Goal: Transaction & Acquisition: Book appointment/travel/reservation

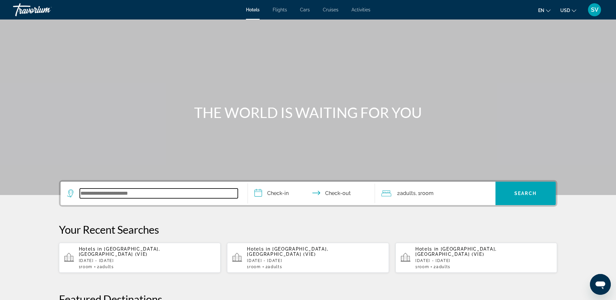
click at [116, 195] on input "Search widget" at bounding box center [159, 194] width 158 height 10
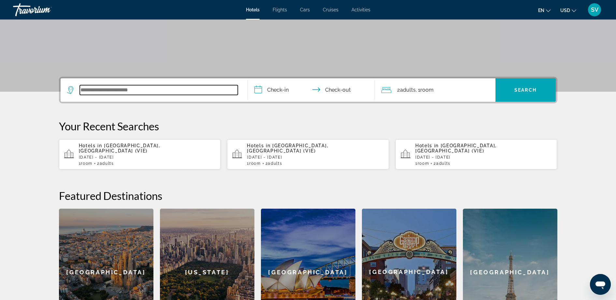
scroll to position [159, 0]
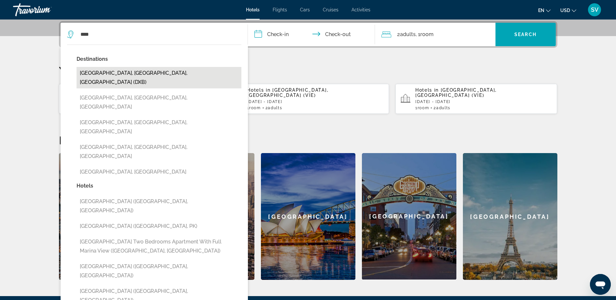
click at [105, 71] on button "[GEOGRAPHIC_DATA], [GEOGRAPHIC_DATA], [GEOGRAPHIC_DATA] (DXB)" at bounding box center [158, 77] width 165 height 21
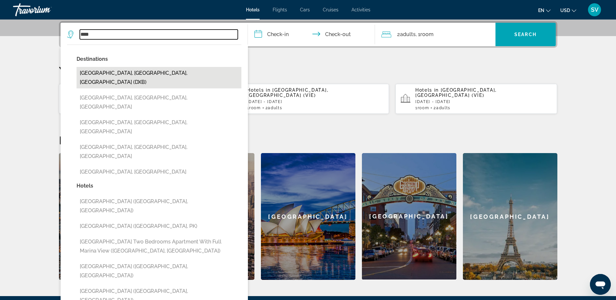
type input "**********"
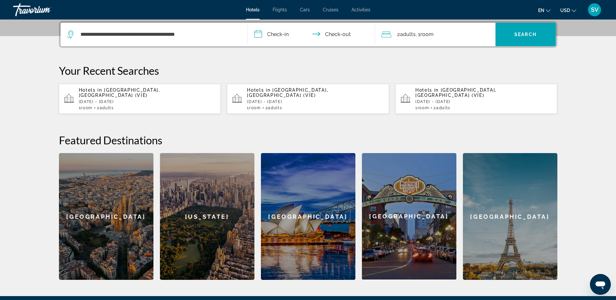
click at [283, 30] on input "**********" at bounding box center [313, 35] width 130 height 25
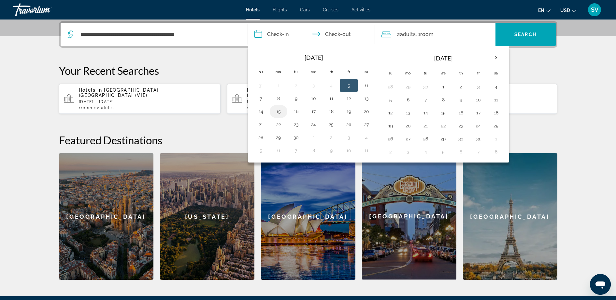
click at [279, 109] on button "15" at bounding box center [278, 111] width 10 height 9
click at [297, 111] on button "16" at bounding box center [296, 111] width 10 height 9
type input "**********"
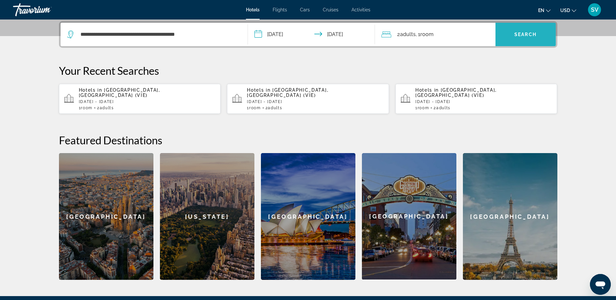
click at [524, 37] on span "Search widget" at bounding box center [525, 35] width 60 height 16
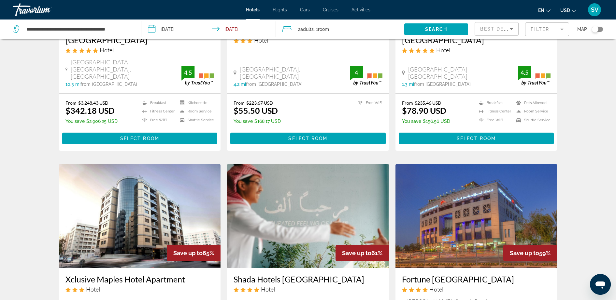
scroll to position [244, 0]
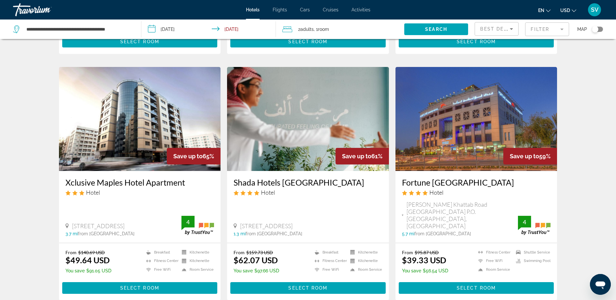
click at [128, 110] on img "Main content" at bounding box center [140, 119] width 162 height 104
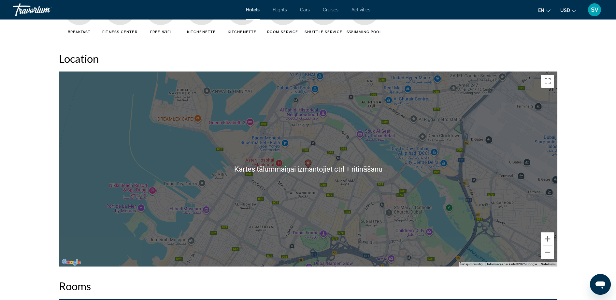
scroll to position [570, 0]
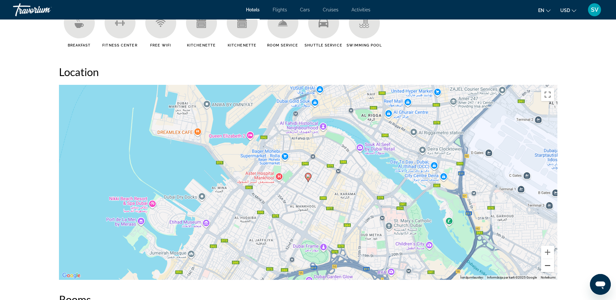
click at [546, 266] on button "Tālināt" at bounding box center [547, 265] width 13 height 13
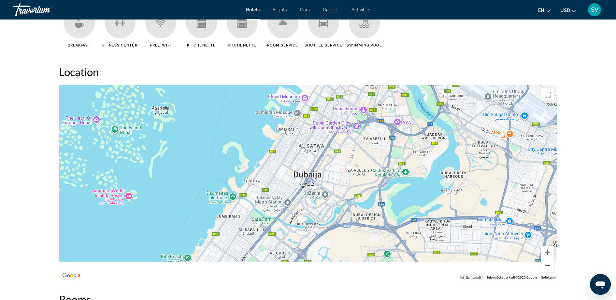
drag, startPoint x: 258, startPoint y: 220, endPoint x: 309, endPoint y: 120, distance: 113.0
click at [309, 120] on div "Lai aktivizētu vilkšanu ar tastatūru, nospiediet taustiņu kombināciju Alt + Ent…" at bounding box center [308, 182] width 498 height 195
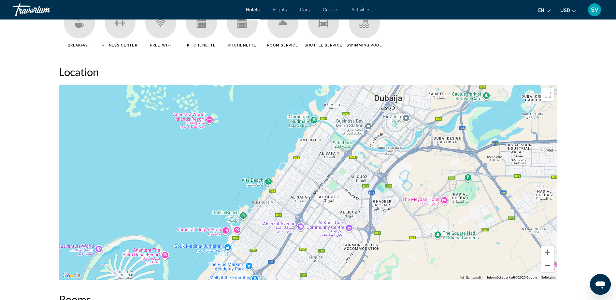
drag, startPoint x: 289, startPoint y: 158, endPoint x: 333, endPoint y: 128, distance: 53.1
click at [333, 128] on div "Lai aktivizētu vilkšanu ar tastatūru, nospiediet taustiņu kombināciju Alt + Ent…" at bounding box center [308, 182] width 498 height 195
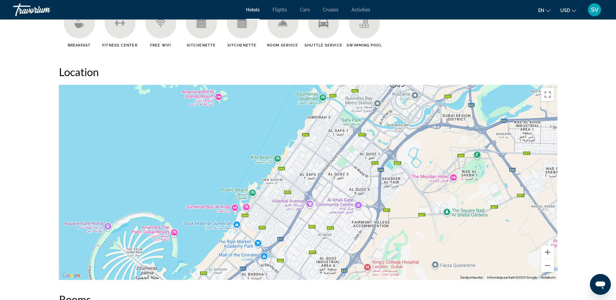
drag, startPoint x: 304, startPoint y: 181, endPoint x: 350, endPoint y: 135, distance: 64.7
click at [352, 124] on div "Main content" at bounding box center [308, 182] width 498 height 195
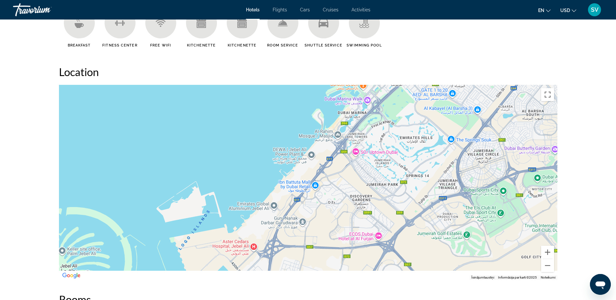
drag, startPoint x: 297, startPoint y: 178, endPoint x: 368, endPoint y: 114, distance: 96.1
click at [368, 112] on div "Main content" at bounding box center [308, 182] width 498 height 195
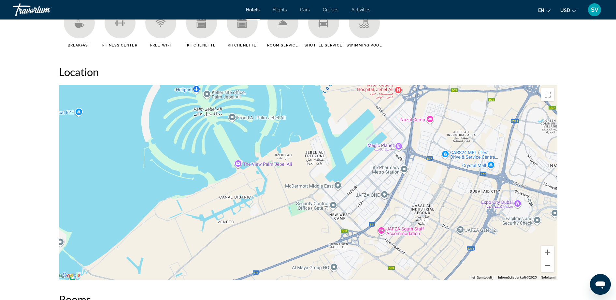
drag, startPoint x: 349, startPoint y: 123, endPoint x: 267, endPoint y: 154, distance: 87.7
click at [267, 154] on div "Main content" at bounding box center [308, 182] width 498 height 195
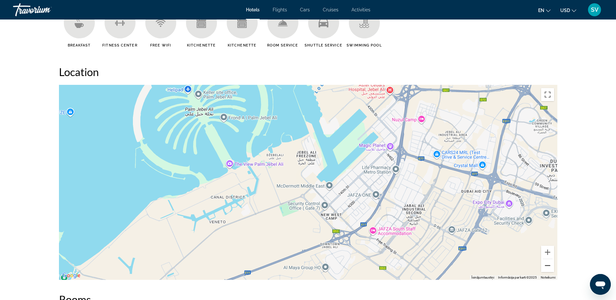
click at [546, 265] on button "Tālināt" at bounding box center [547, 265] width 13 height 13
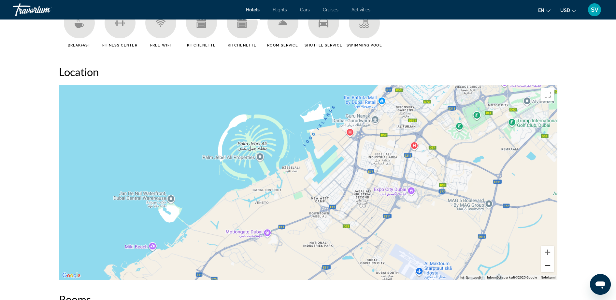
click at [546, 265] on button "Tālināt" at bounding box center [547, 265] width 13 height 13
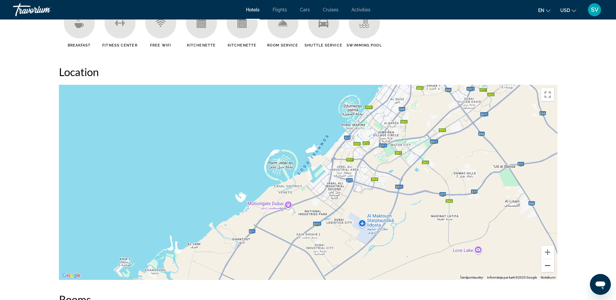
click at [546, 265] on button "Tālināt" at bounding box center [547, 265] width 13 height 13
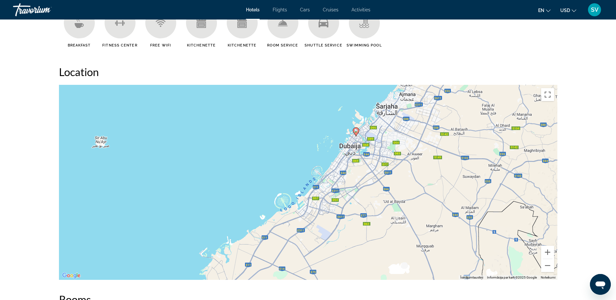
drag, startPoint x: 398, startPoint y: 147, endPoint x: 384, endPoint y: 175, distance: 31.6
click at [385, 175] on div "Lai aktivizētu vilkšanu ar tastatūru, nospiediet taustiņu kombināciju Alt + Ent…" at bounding box center [308, 182] width 498 height 195
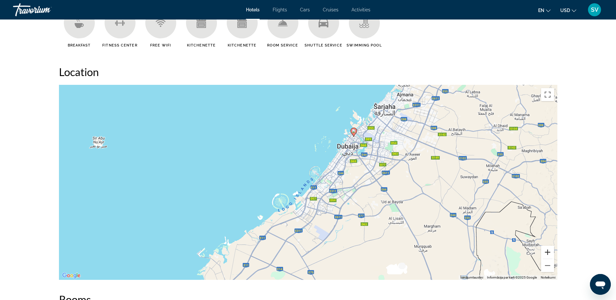
click at [545, 252] on button "Tuvināt" at bounding box center [547, 252] width 13 height 13
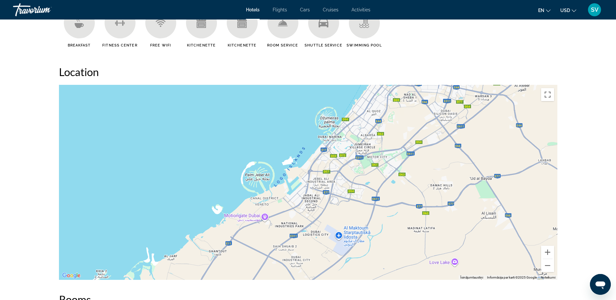
drag, startPoint x: 294, startPoint y: 218, endPoint x: 299, endPoint y: 174, distance: 44.2
click at [299, 174] on div "Lai aktivizētu vilkšanu ar tastatūru, nospiediet taustiņu kombināciju Alt + Ent…" at bounding box center [308, 182] width 498 height 195
click at [548, 250] on button "Tuvināt" at bounding box center [547, 252] width 13 height 13
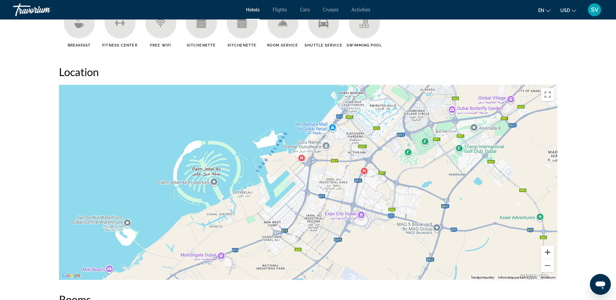
click at [548, 250] on button "Tuvināt" at bounding box center [547, 252] width 13 height 13
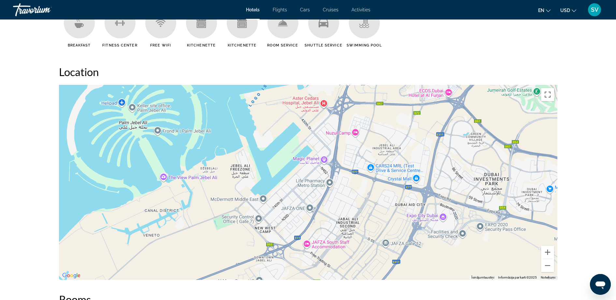
drag, startPoint x: 361, startPoint y: 228, endPoint x: 384, endPoint y: 201, distance: 35.3
click at [384, 201] on div "Main content" at bounding box center [308, 182] width 498 height 195
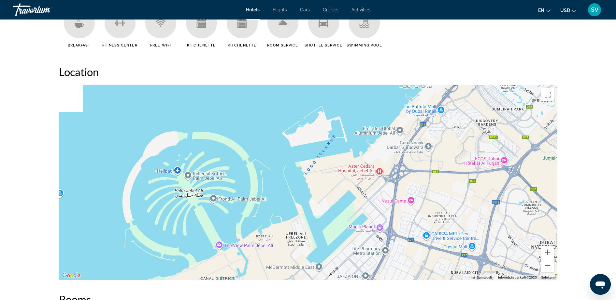
drag, startPoint x: 407, startPoint y: 123, endPoint x: 460, endPoint y: 195, distance: 89.4
click at [460, 195] on div "Main content" at bounding box center [308, 182] width 498 height 195
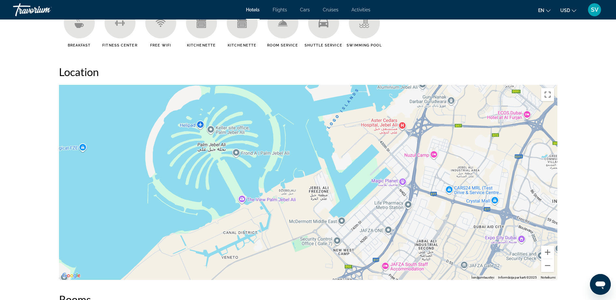
drag, startPoint x: 328, startPoint y: 197, endPoint x: 351, endPoint y: 152, distance: 50.2
click at [351, 152] on div "Main content" at bounding box center [308, 182] width 498 height 195
click at [239, 197] on div "Main content" at bounding box center [308, 182] width 498 height 195
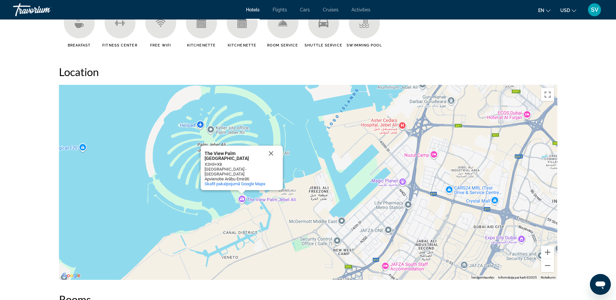
click at [270, 155] on button "Aizvērt" at bounding box center [271, 154] width 16 height 16
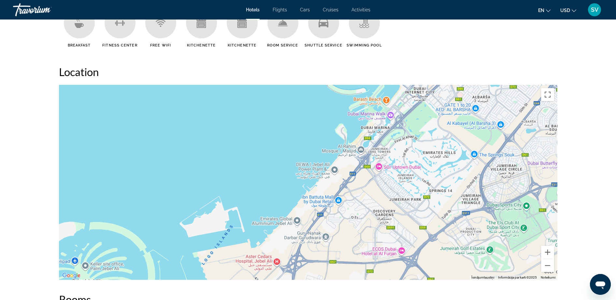
drag, startPoint x: 473, startPoint y: 151, endPoint x: 345, endPoint y: 293, distance: 190.8
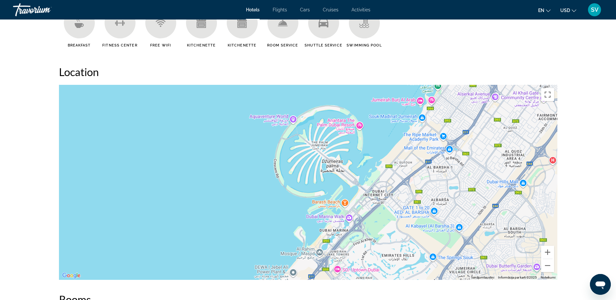
drag, startPoint x: 400, startPoint y: 191, endPoint x: 359, endPoint y: 277, distance: 95.1
click at [359, 277] on div "Main content" at bounding box center [308, 182] width 498 height 195
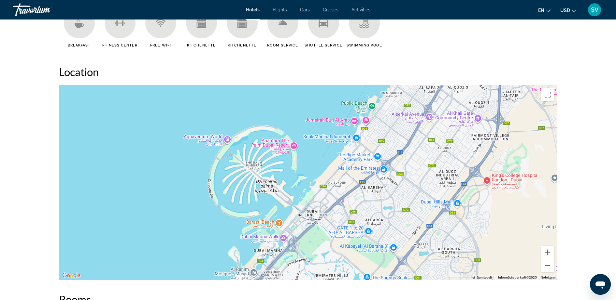
drag, startPoint x: 441, startPoint y: 178, endPoint x: 375, endPoint y: 198, distance: 69.3
click at [375, 198] on div "Main content" at bounding box center [308, 182] width 498 height 195
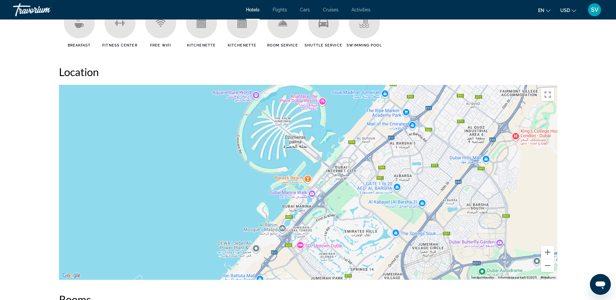
drag, startPoint x: 325, startPoint y: 227, endPoint x: 354, endPoint y: 182, distance: 53.5
click at [354, 182] on div "Main content" at bounding box center [308, 182] width 498 height 195
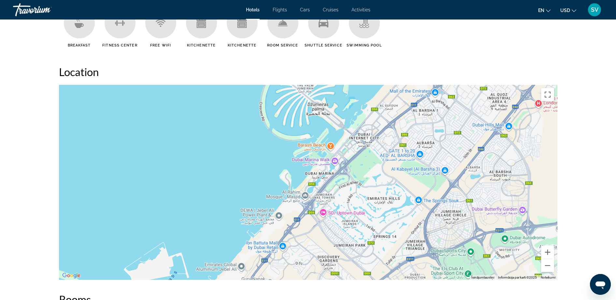
drag, startPoint x: 318, startPoint y: 236, endPoint x: 340, endPoint y: 203, distance: 39.5
click at [340, 203] on div "Main content" at bounding box center [308, 182] width 498 height 195
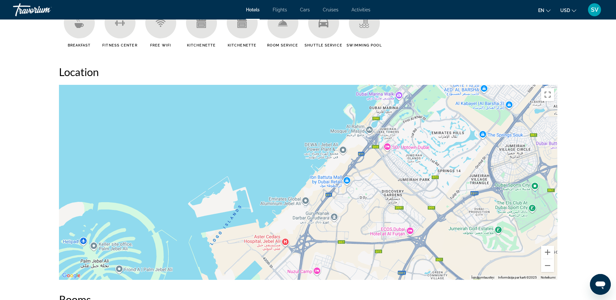
drag, startPoint x: 300, startPoint y: 226, endPoint x: 367, endPoint y: 165, distance: 90.3
click at [365, 160] on div "Main content" at bounding box center [308, 182] width 498 height 195
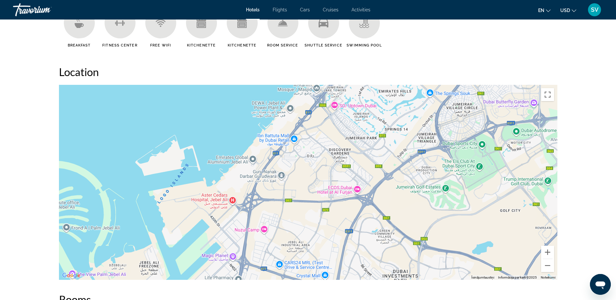
drag, startPoint x: 357, startPoint y: 234, endPoint x: 302, endPoint y: 191, distance: 68.9
click at [302, 191] on div "Main content" at bounding box center [308, 182] width 498 height 195
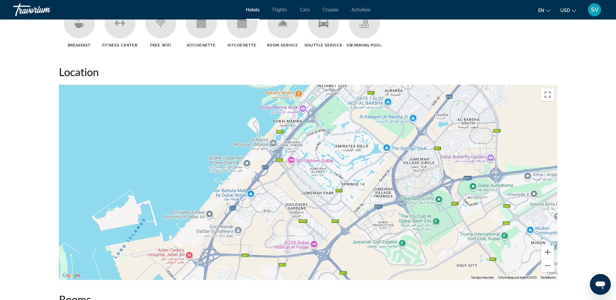
drag, startPoint x: 497, startPoint y: 142, endPoint x: 453, endPoint y: 198, distance: 70.8
click at [453, 198] on div "Main content" at bounding box center [308, 182] width 498 height 195
click at [544, 263] on button "Tālināt" at bounding box center [547, 265] width 13 height 13
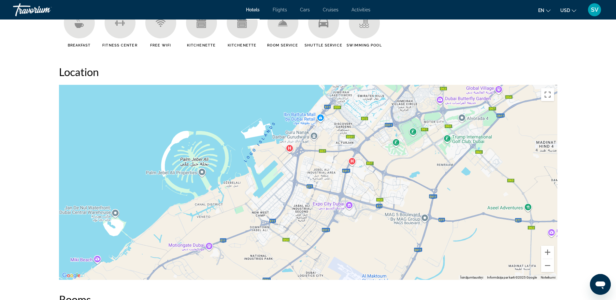
drag, startPoint x: 380, startPoint y: 222, endPoint x: 420, endPoint y: 153, distance: 79.8
click at [420, 153] on div "Main content" at bounding box center [308, 182] width 498 height 195
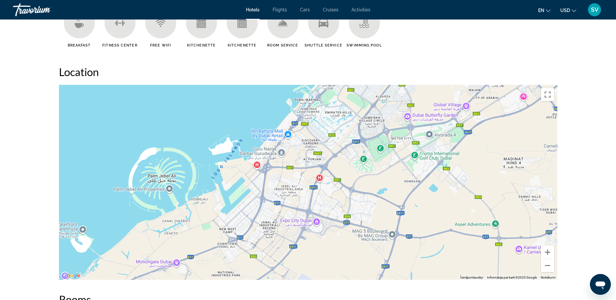
drag, startPoint x: 286, startPoint y: 145, endPoint x: 230, endPoint y: 124, distance: 59.4
click at [253, 159] on div "Main content" at bounding box center [308, 182] width 498 height 195
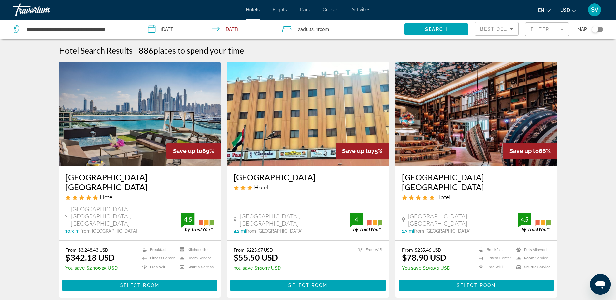
click at [125, 118] on img "Main content" at bounding box center [140, 114] width 162 height 104
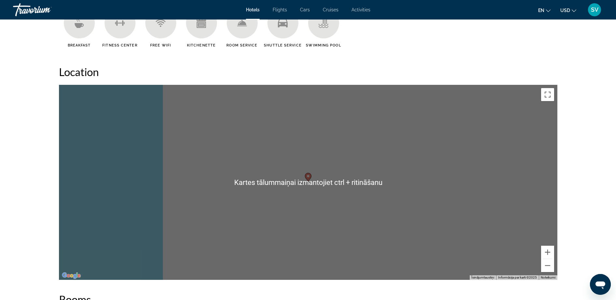
scroll to position [651, 0]
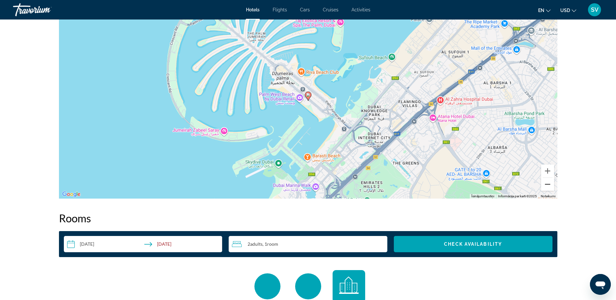
click at [548, 185] on button "Tālināt" at bounding box center [547, 184] width 13 height 13
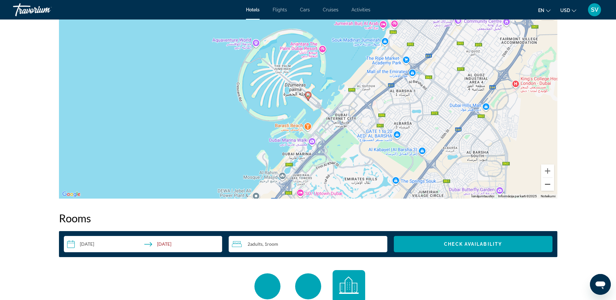
click at [548, 185] on button "Tālināt" at bounding box center [547, 184] width 13 height 13
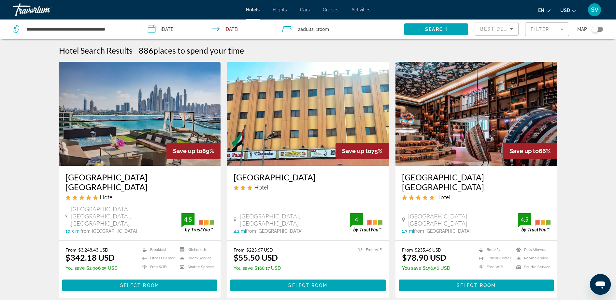
click at [301, 90] on img "Main content" at bounding box center [308, 114] width 162 height 104
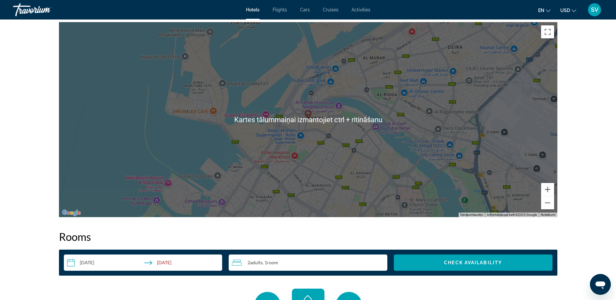
scroll to position [692, 0]
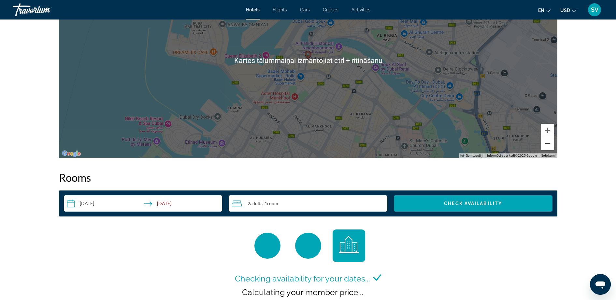
click at [547, 146] on button "Tālināt" at bounding box center [547, 143] width 13 height 13
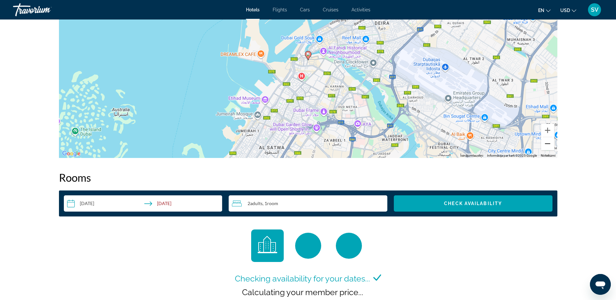
click at [547, 146] on button "Tālināt" at bounding box center [547, 143] width 13 height 13
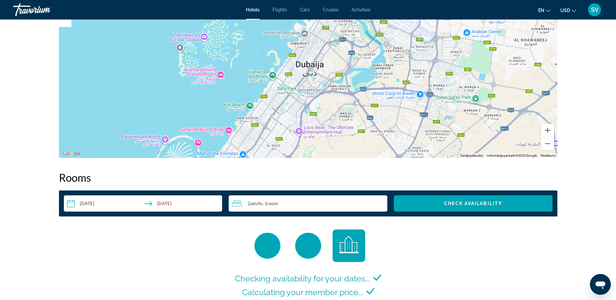
drag, startPoint x: 234, startPoint y: 110, endPoint x: 256, endPoint y: 58, distance: 56.9
click at [256, 58] on div "Lai aktivizētu vilkšanu ar tastatūru, nospiediet taustiņu kombināciju Alt + Ent…" at bounding box center [308, 60] width 498 height 195
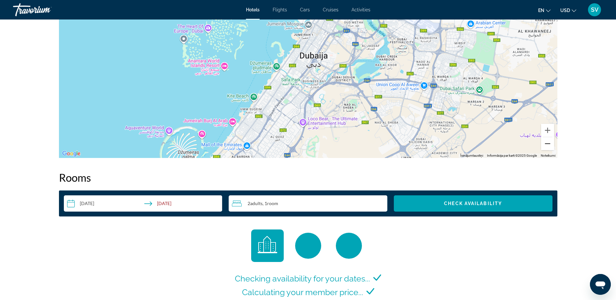
click at [546, 142] on button "Tālināt" at bounding box center [547, 143] width 13 height 13
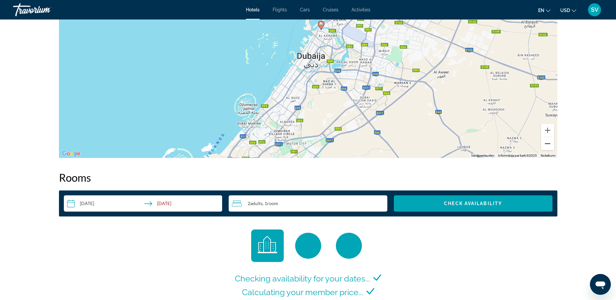
click at [546, 142] on button "Tālināt" at bounding box center [547, 143] width 13 height 13
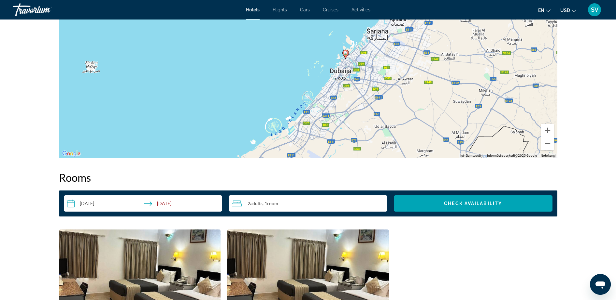
drag, startPoint x: 349, startPoint y: 80, endPoint x: 353, endPoint y: 89, distance: 9.5
click at [353, 89] on div "Lai aktivizētu vilkšanu ar tastatūru, nospiediet taustiņu kombināciju Alt + Ent…" at bounding box center [308, 60] width 498 height 195
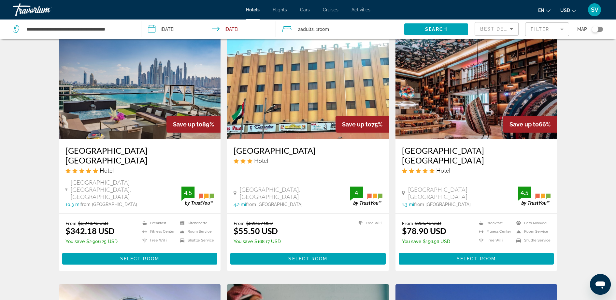
scroll to position [41, 0]
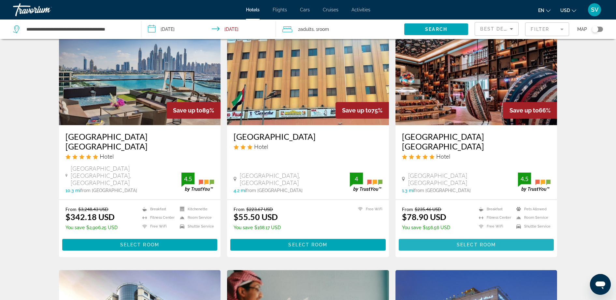
click at [463, 237] on span "Main content" at bounding box center [475, 245] width 155 height 16
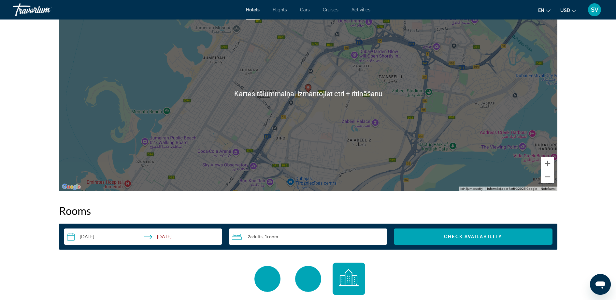
scroll to position [651, 0]
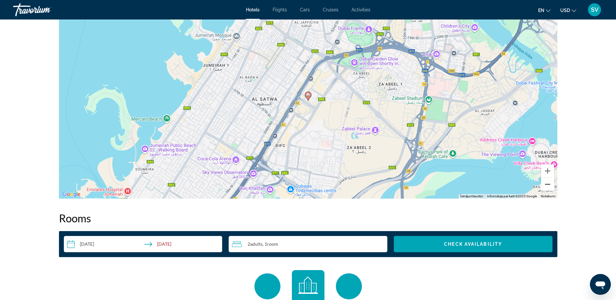
click at [549, 186] on button "Tālināt" at bounding box center [547, 184] width 13 height 13
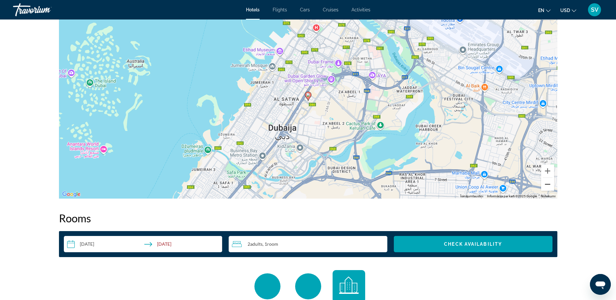
click at [549, 186] on button "Tālināt" at bounding box center [547, 184] width 13 height 13
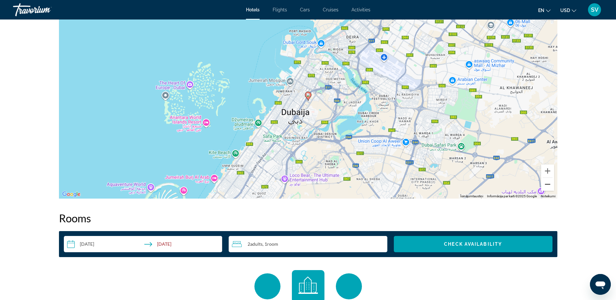
click at [549, 186] on button "Tālināt" at bounding box center [547, 184] width 13 height 13
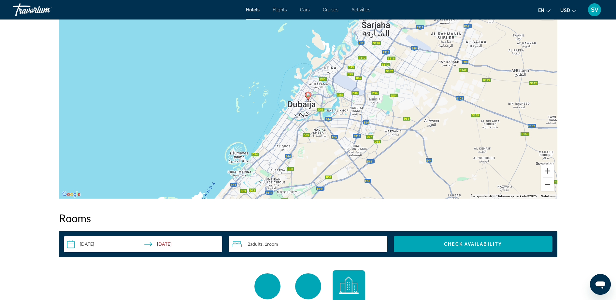
click at [549, 186] on button "Tālināt" at bounding box center [547, 184] width 13 height 13
